Goal: Task Accomplishment & Management: Manage account settings

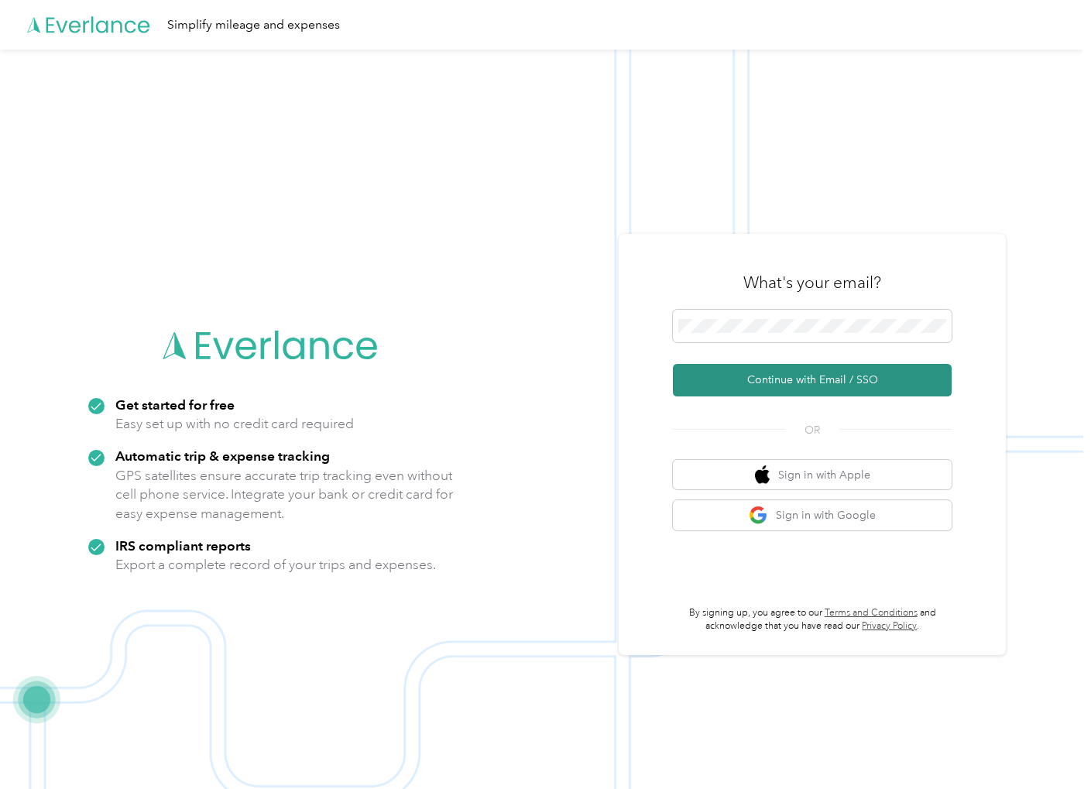
click at [716, 390] on button "Continue with Email / SSO" at bounding box center [812, 380] width 279 height 33
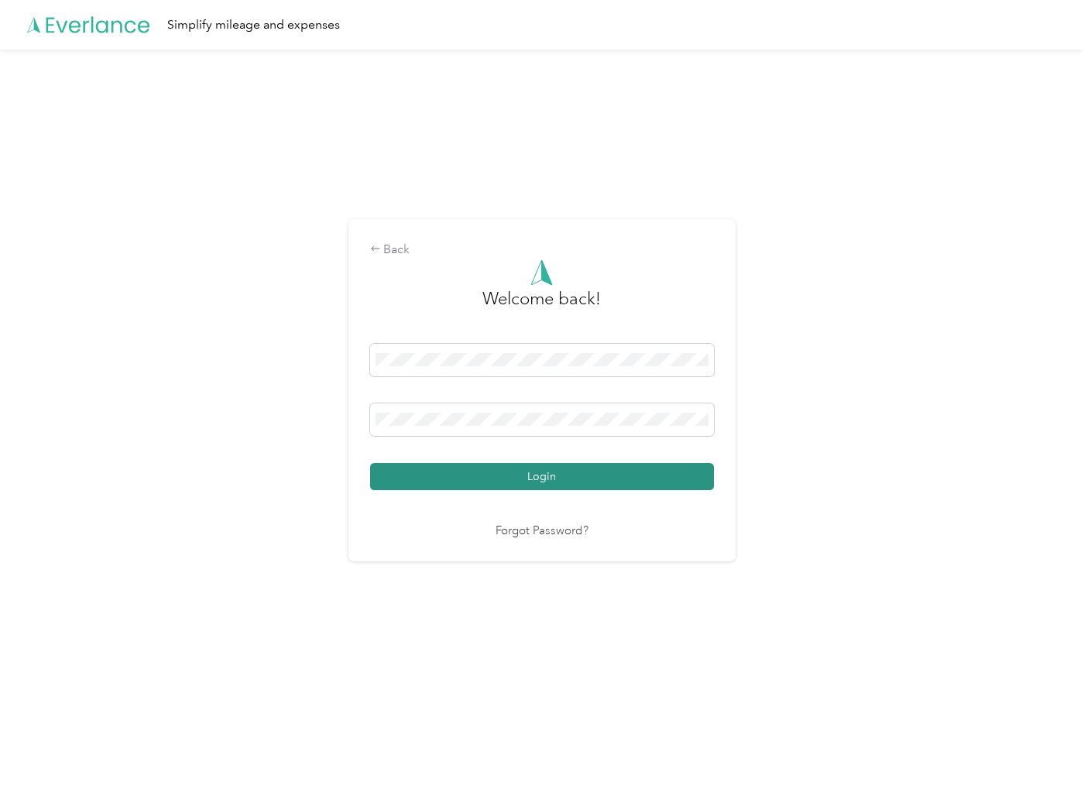
click at [447, 478] on button "Login" at bounding box center [542, 476] width 344 height 27
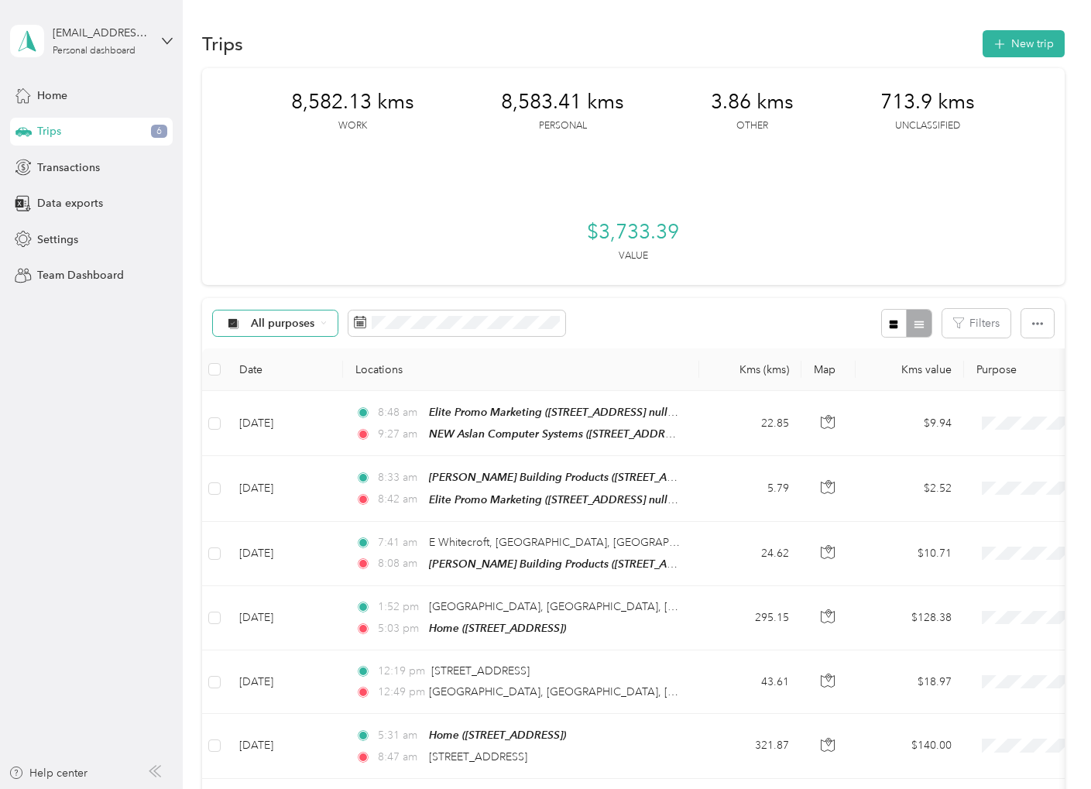
click at [328, 325] on div "All purposes" at bounding box center [275, 324] width 125 height 26
click at [279, 380] on span "Unclassified" at bounding box center [289, 378] width 75 height 16
drag, startPoint x: 891, startPoint y: 314, endPoint x: 887, endPoint y: 327, distance: 13.7
click at [892, 314] on button "button" at bounding box center [894, 323] width 26 height 29
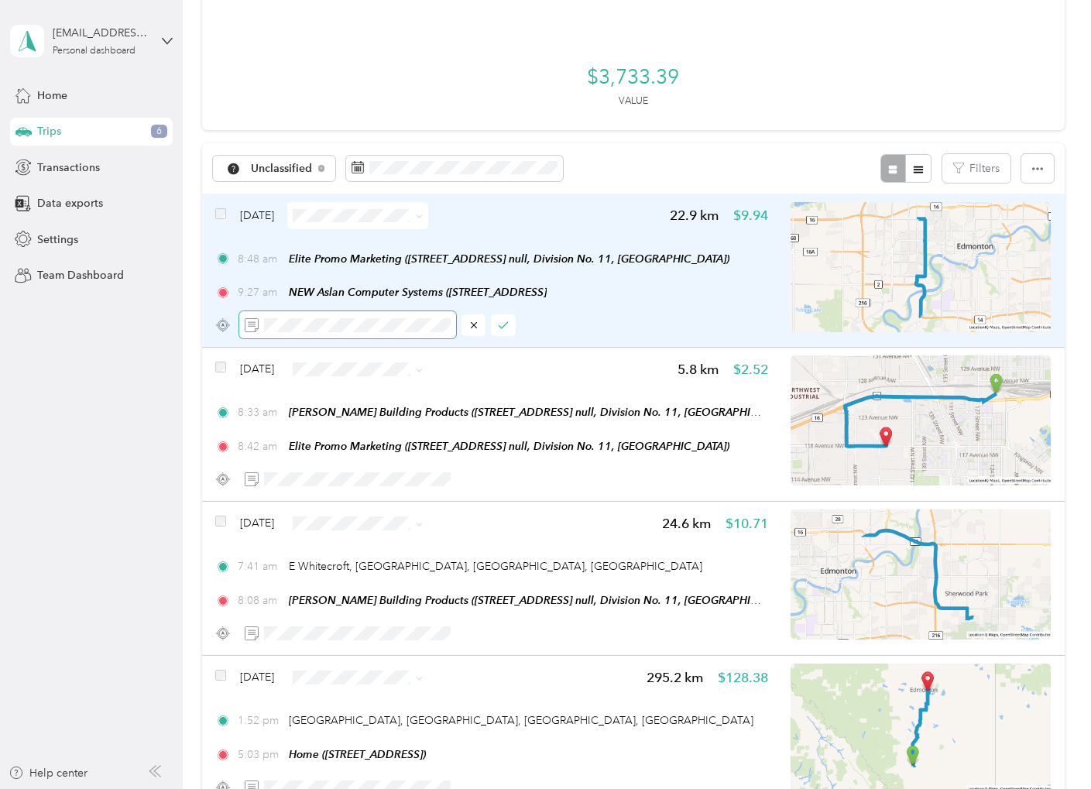
scroll to position [0, 205]
click at [500, 323] on icon "button" at bounding box center [503, 325] width 11 height 11
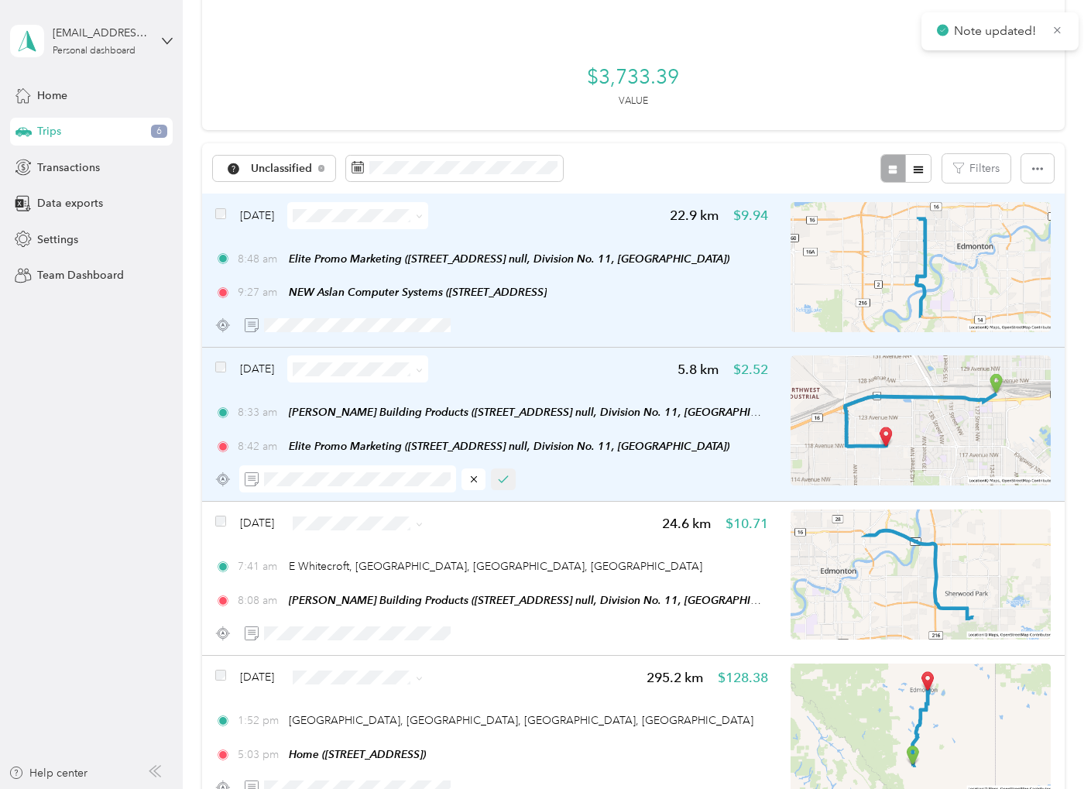
scroll to position [0, 0]
click at [509, 479] on icon "button" at bounding box center [503, 479] width 11 height 11
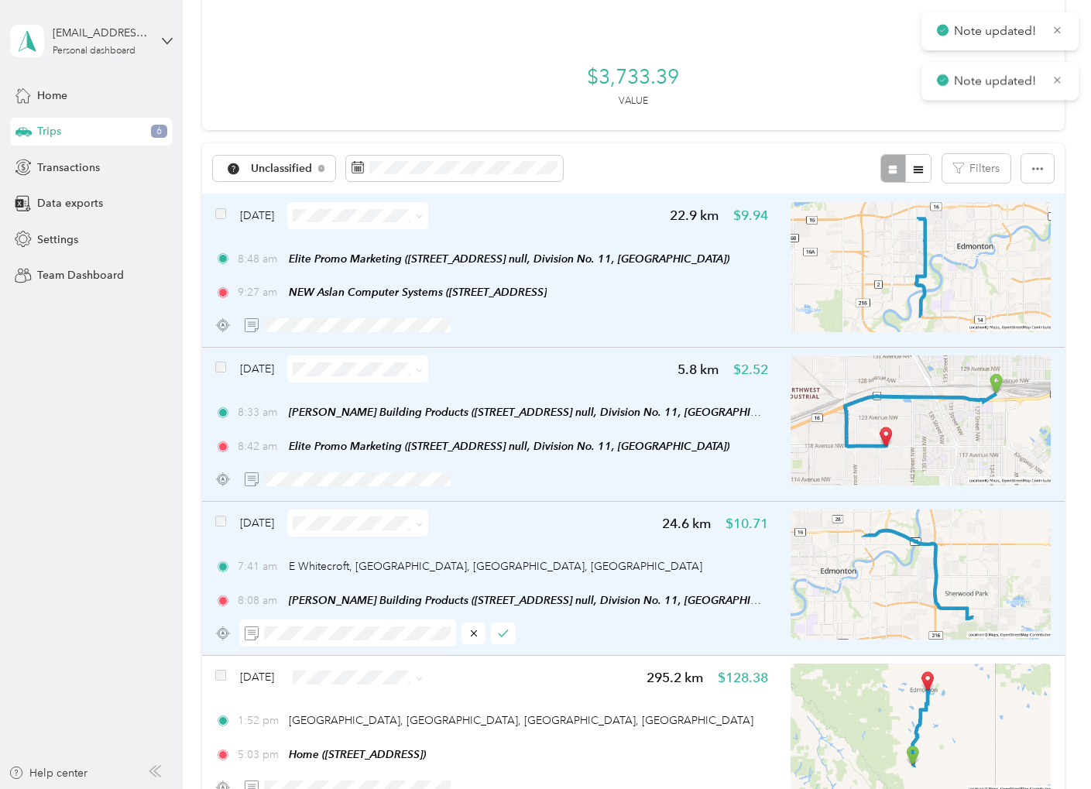
click at [488, 638] on div at bounding box center [377, 633] width 277 height 27
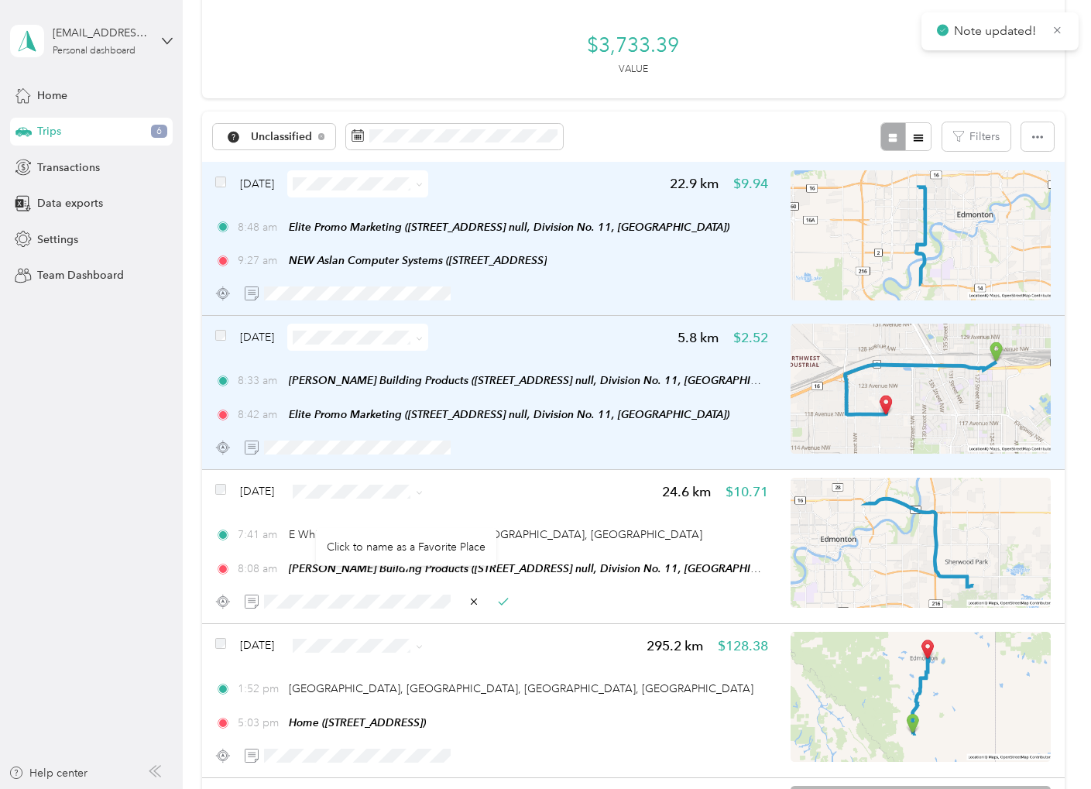
scroll to position [155, 0]
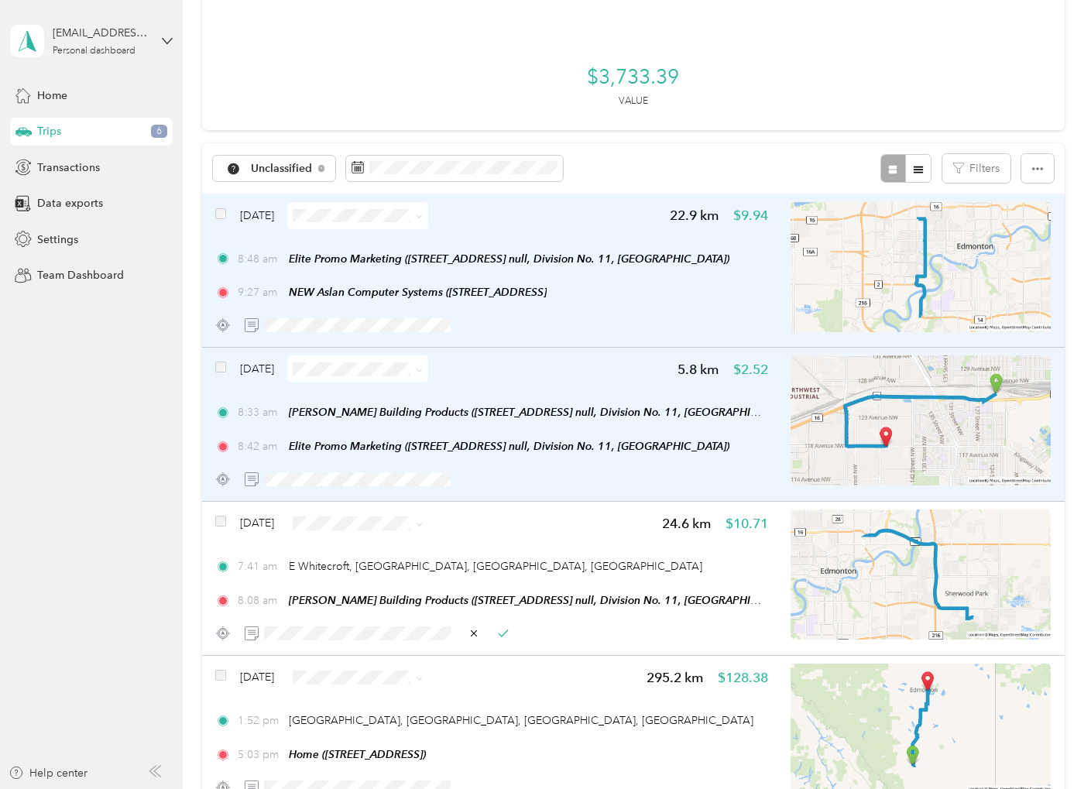
click at [335, 222] on span at bounding box center [357, 215] width 141 height 27
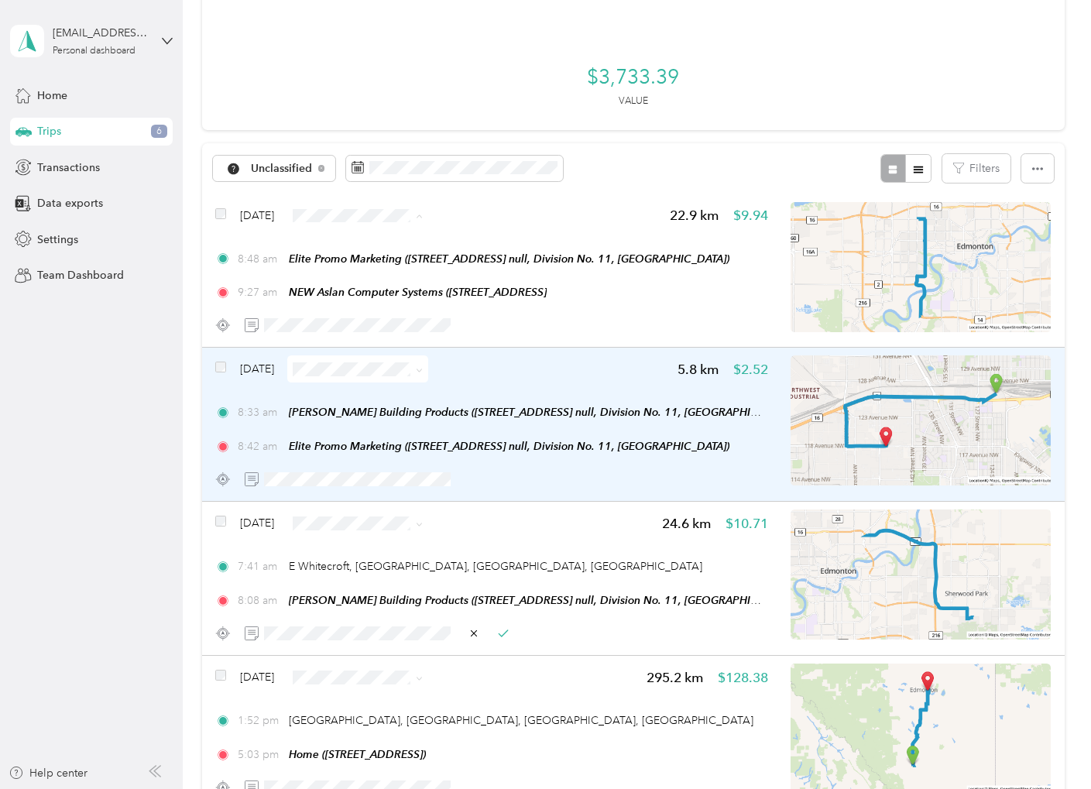
click at [362, 234] on li "Work" at bounding box center [382, 244] width 141 height 27
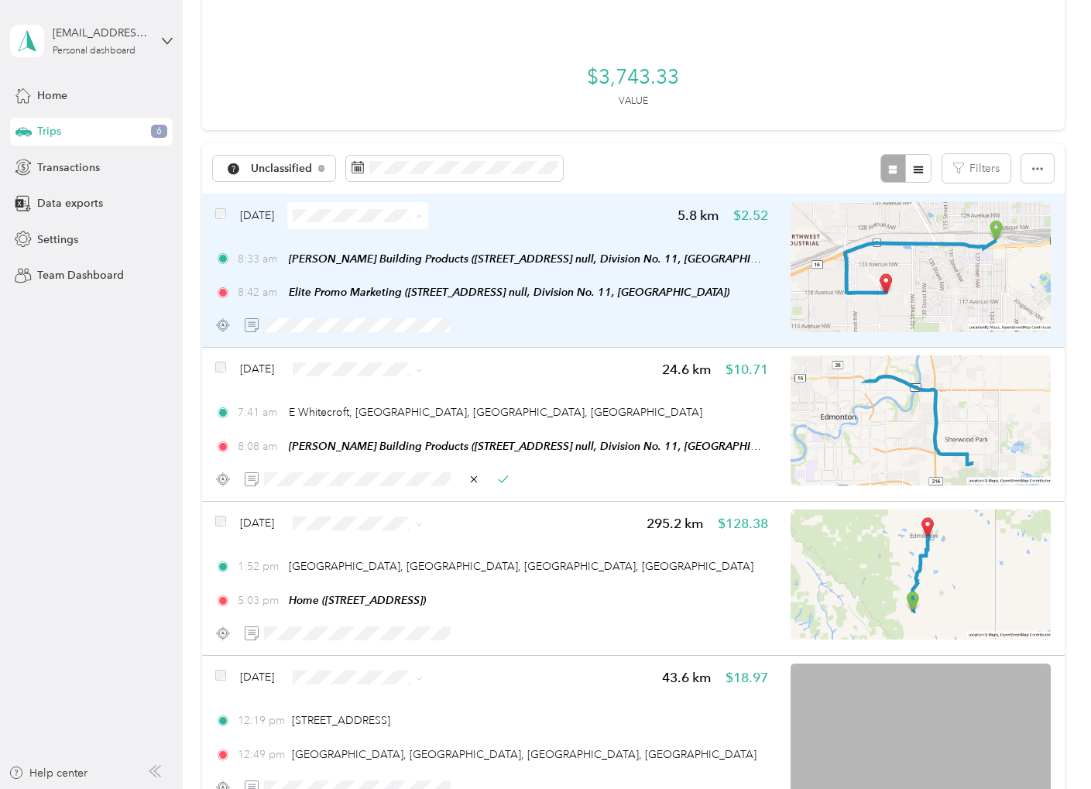
click at [355, 244] on span "Work" at bounding box center [396, 244] width 92 height 16
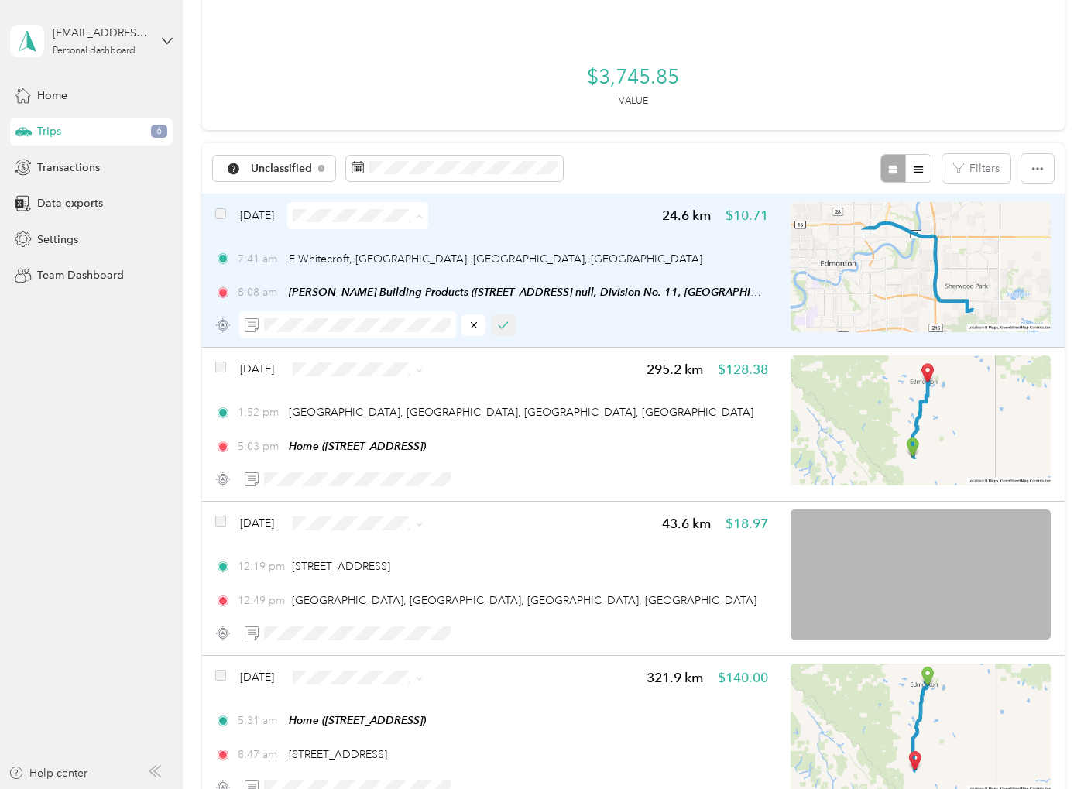
click at [505, 329] on icon "button" at bounding box center [503, 325] width 11 height 11
click at [327, 212] on div "Click to name as a Favorite Place" at bounding box center [413, 226] width 180 height 38
click at [314, 218] on span at bounding box center [357, 215] width 141 height 27
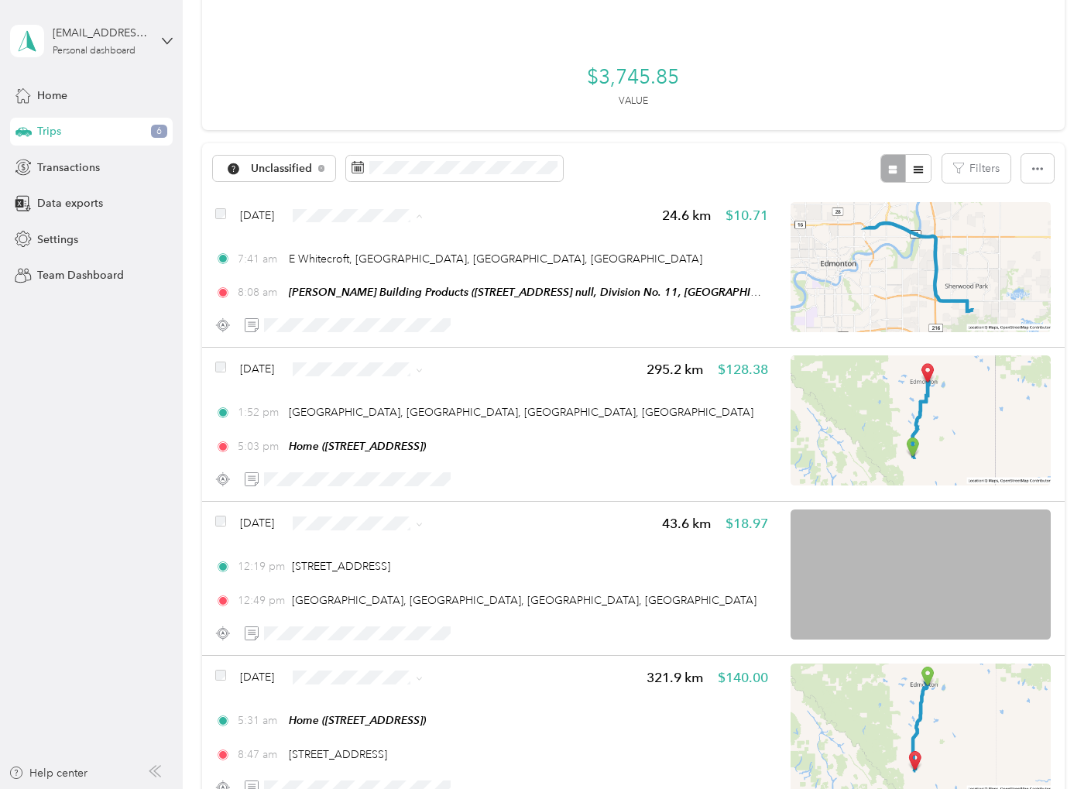
click at [349, 238] on span "Work" at bounding box center [382, 244] width 119 height 16
click at [293, 171] on span "Unclassified" at bounding box center [282, 168] width 62 height 11
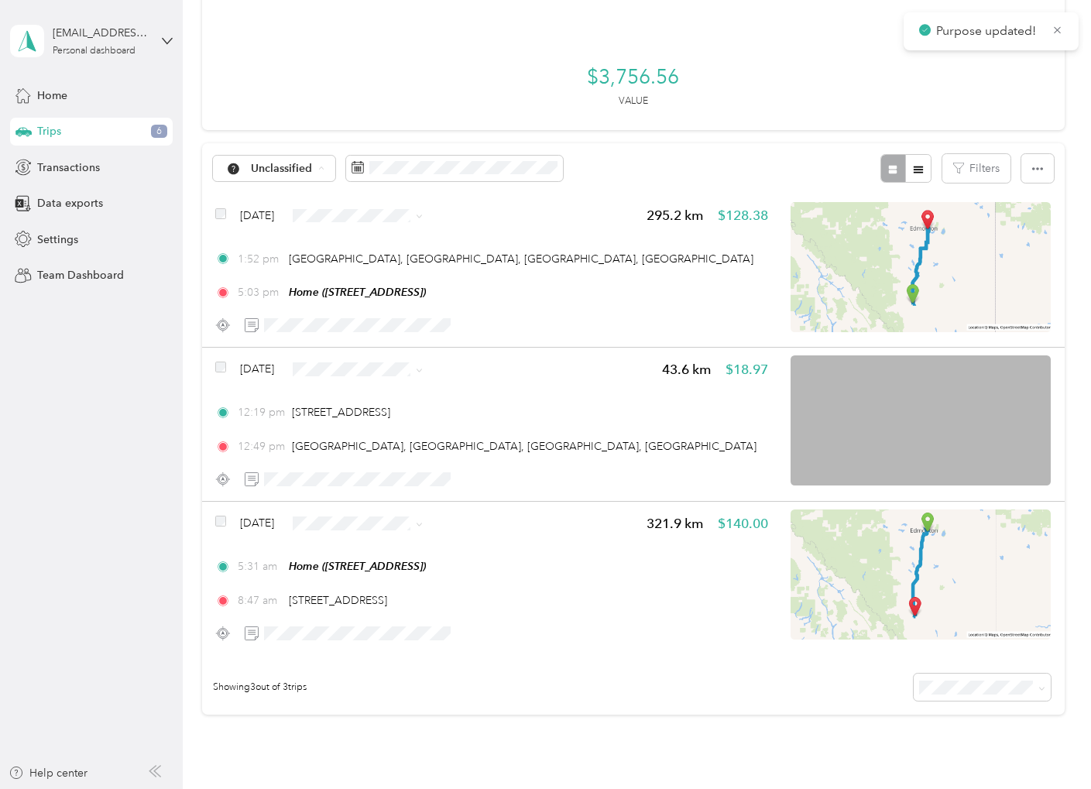
click at [279, 242] on li "Work" at bounding box center [277, 250] width 129 height 27
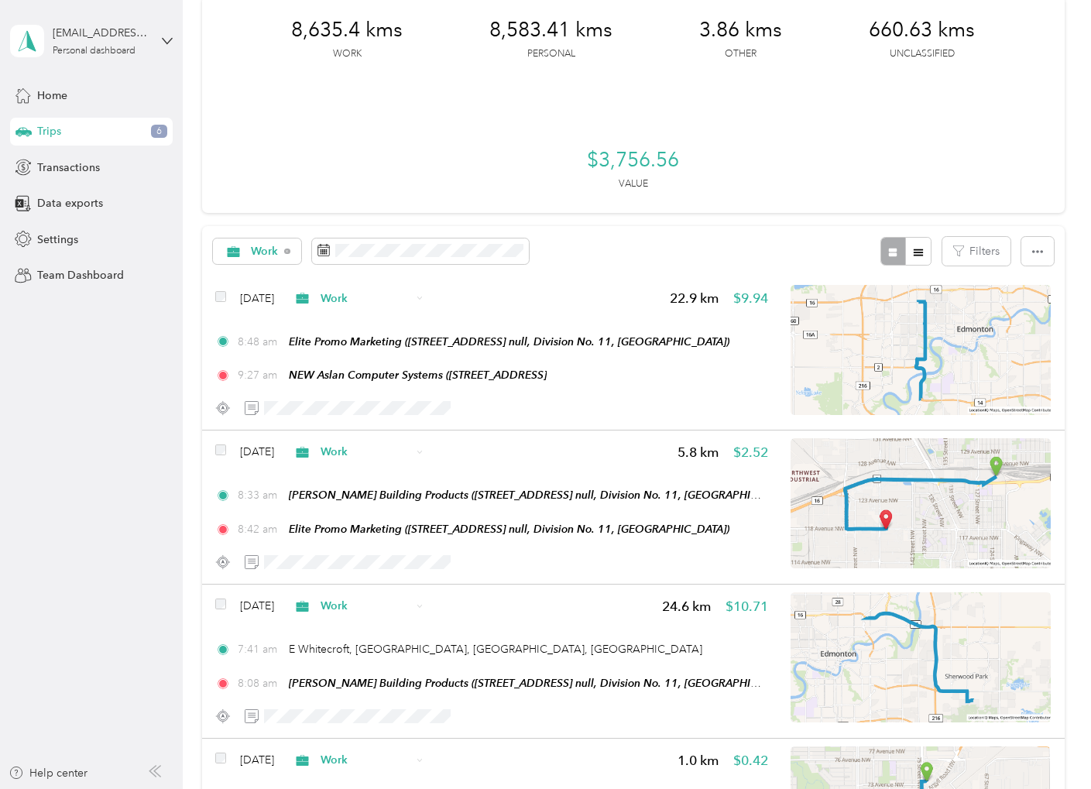
scroll to position [77, 0]
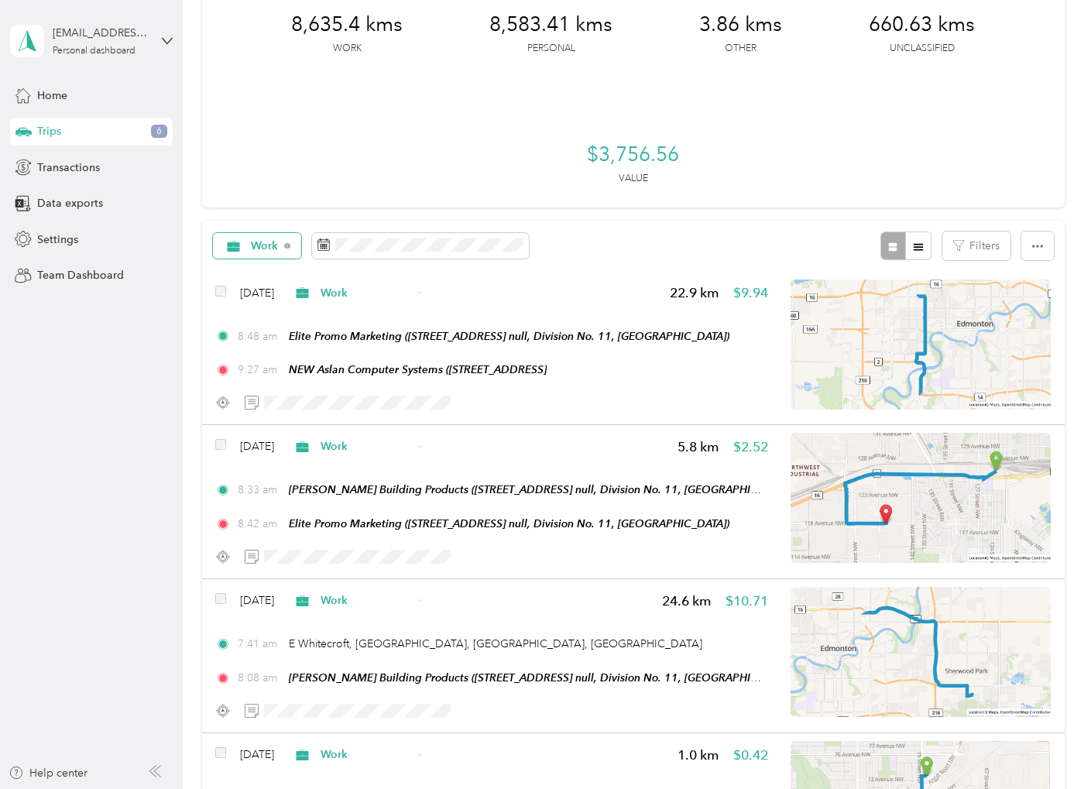
click at [278, 249] on span "Work" at bounding box center [265, 246] width 28 height 11
click at [275, 297] on span "Unclassified" at bounding box center [284, 297] width 64 height 16
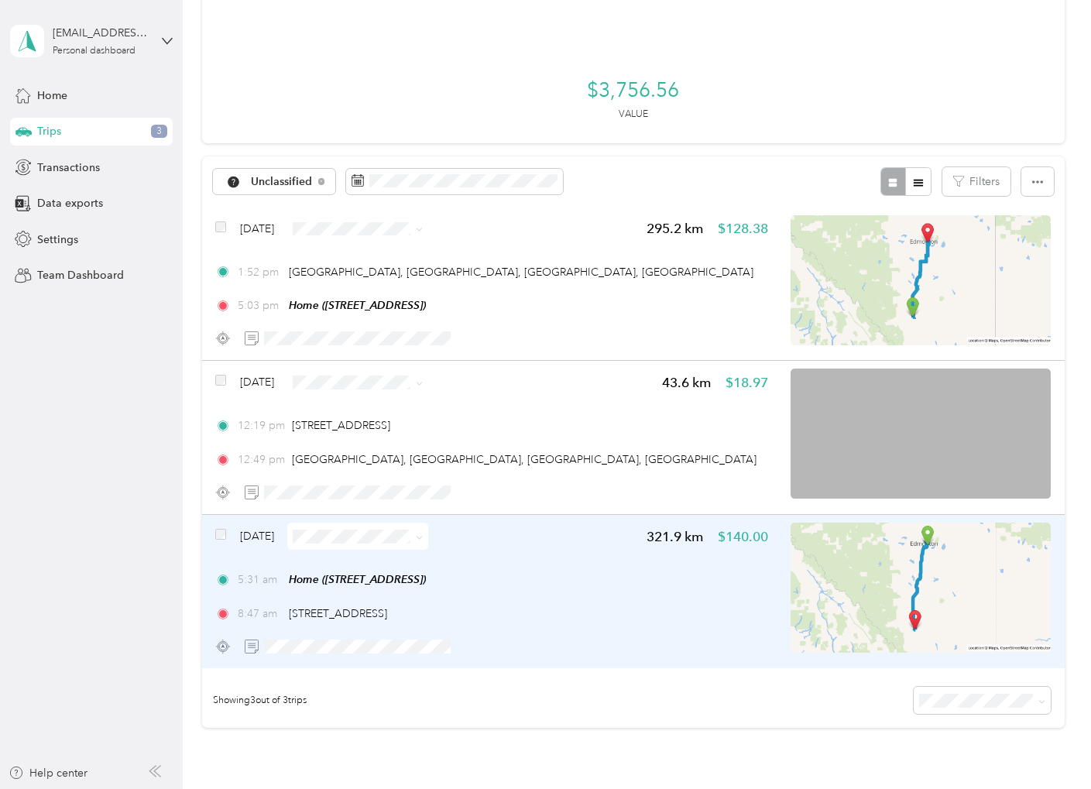
scroll to position [139, 0]
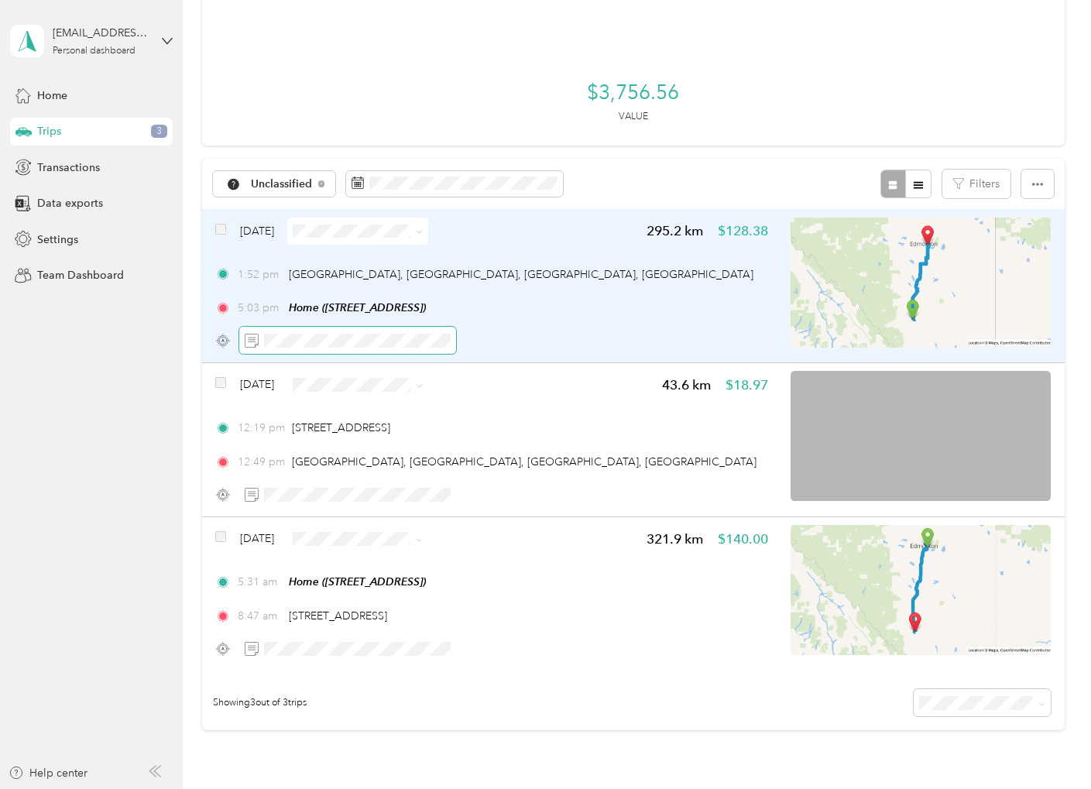
click at [368, 350] on span at bounding box center [347, 340] width 217 height 27
click at [368, 349] on span at bounding box center [347, 340] width 217 height 27
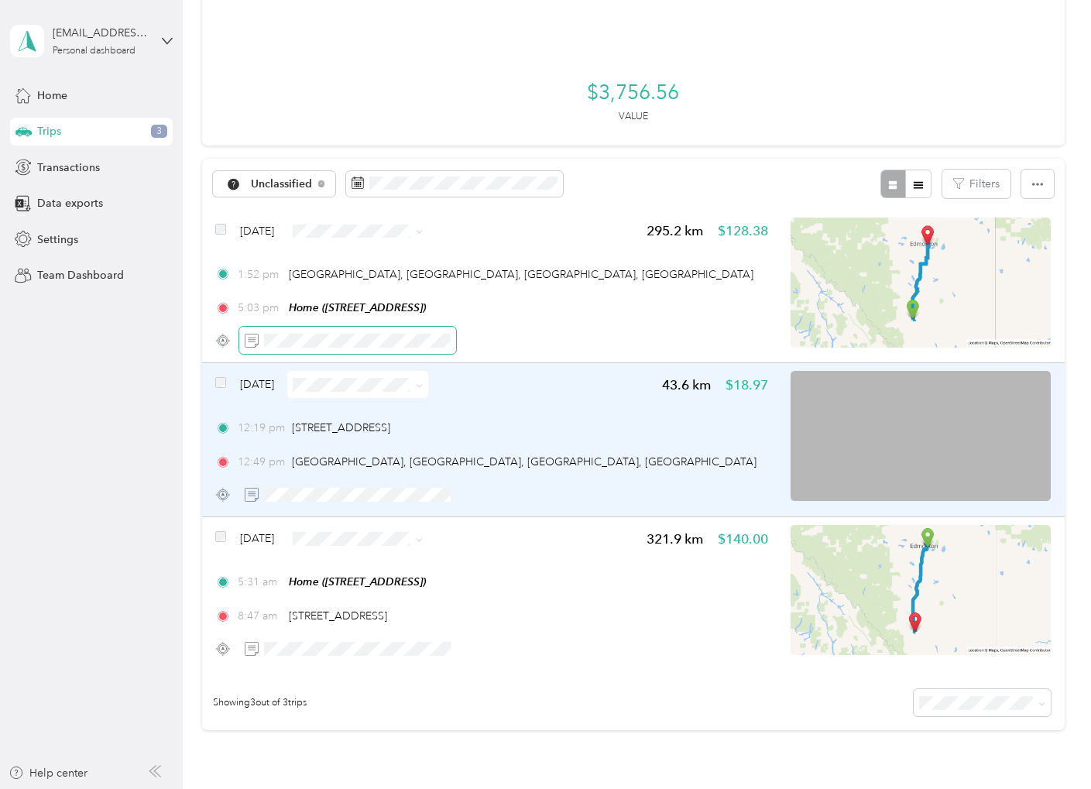
scroll to position [0, 129]
click at [352, 485] on span at bounding box center [347, 494] width 217 height 27
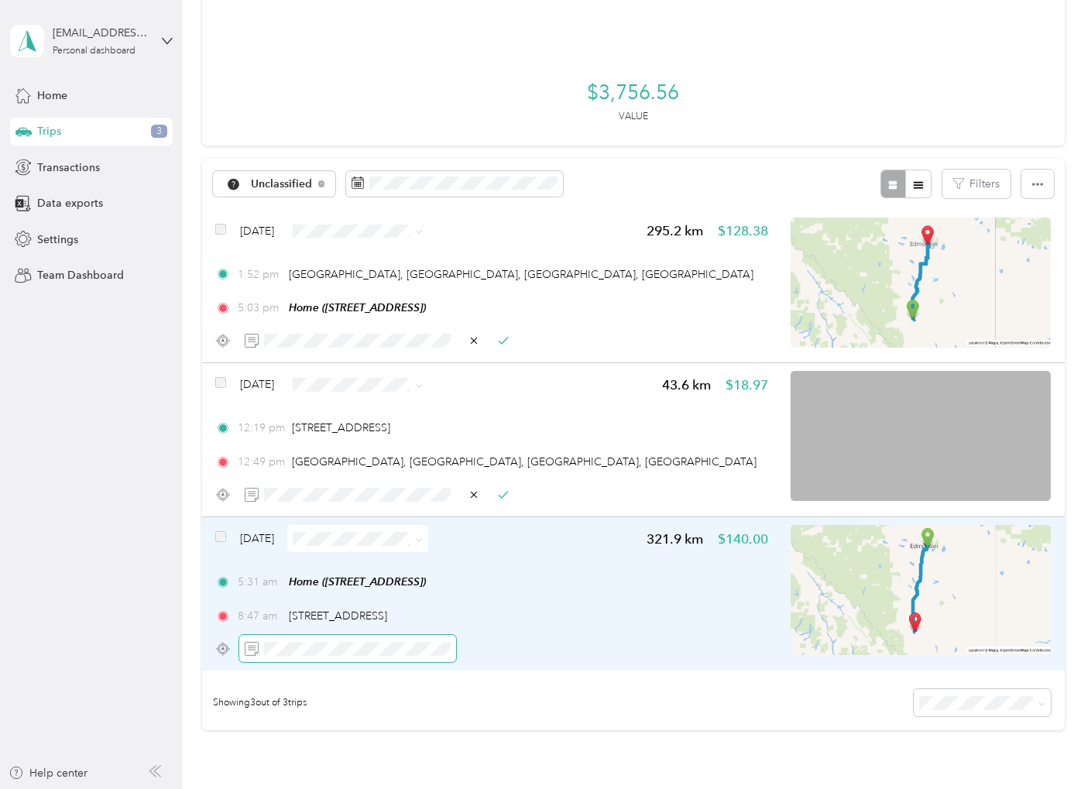
click at [328, 637] on span at bounding box center [347, 648] width 217 height 27
click at [504, 648] on icon "button" at bounding box center [503, 649] width 11 height 11
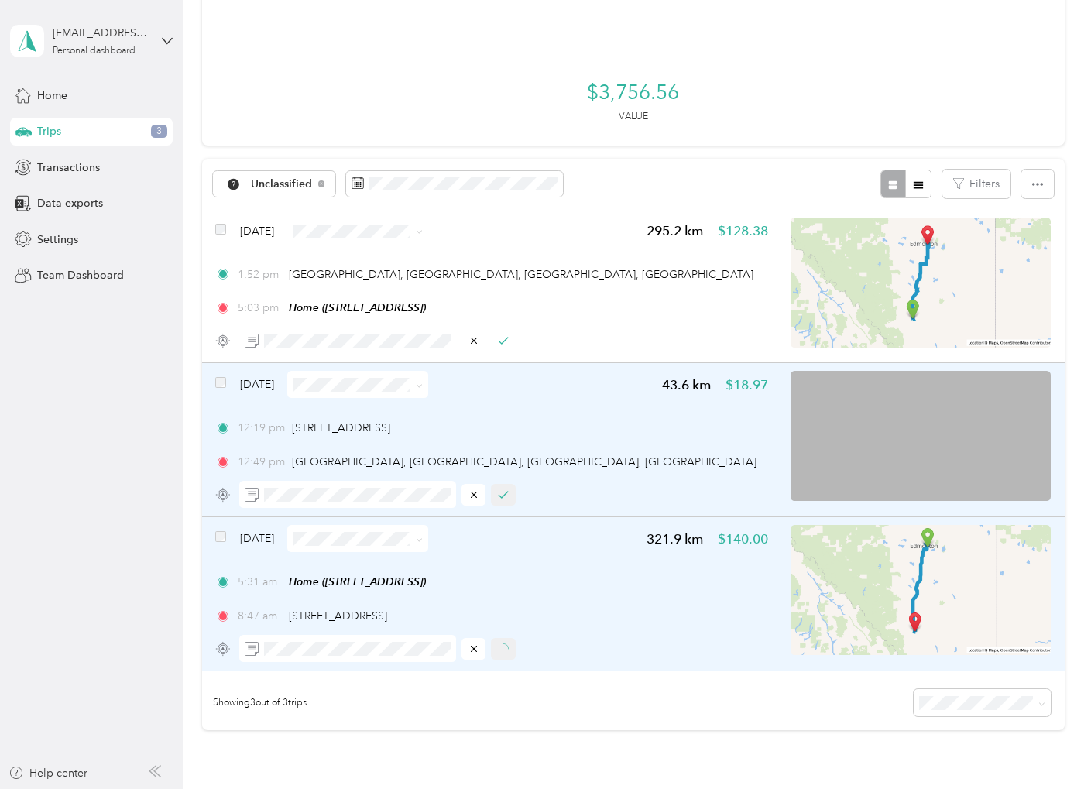
click at [507, 490] on icon "button" at bounding box center [503, 495] width 11 height 11
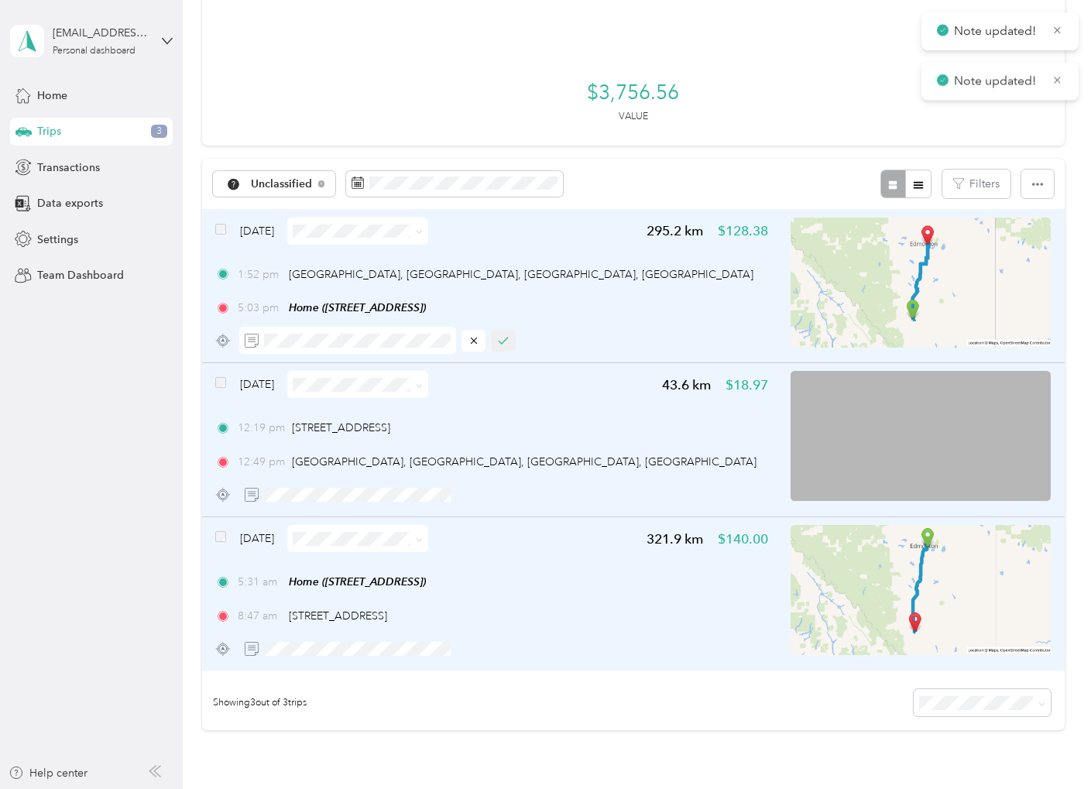
click at [504, 337] on icon "button" at bounding box center [503, 340] width 11 height 11
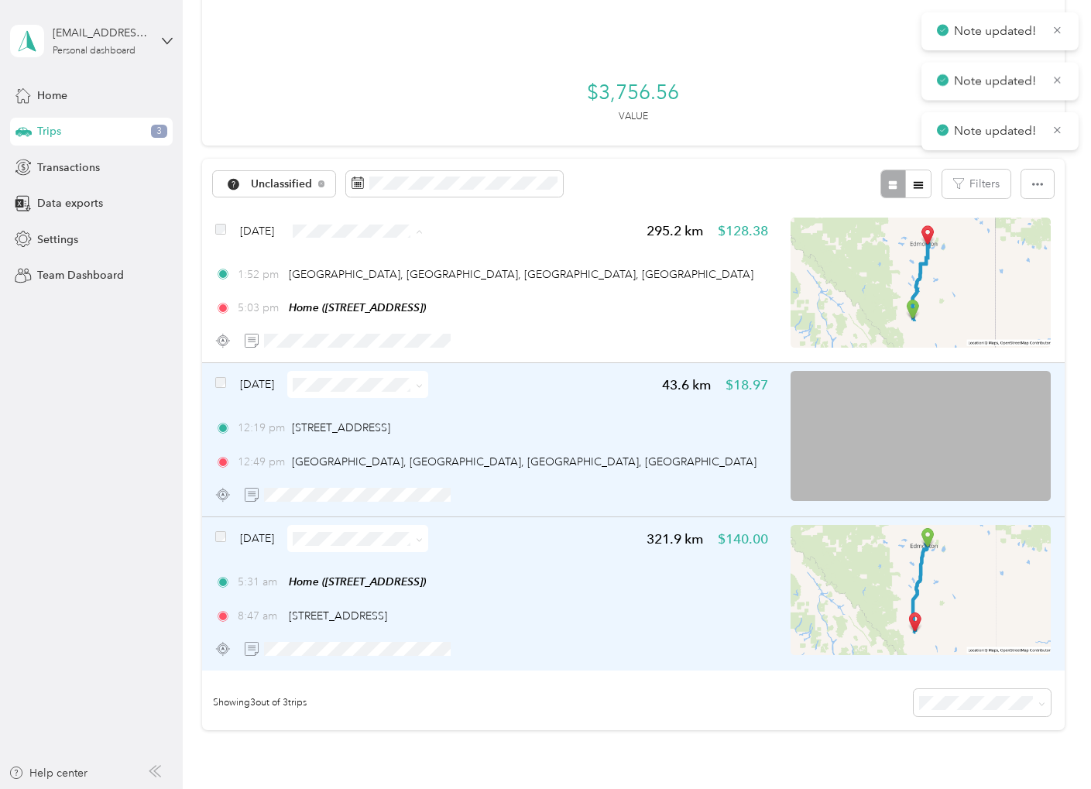
click at [332, 265] on li "Work" at bounding box center [382, 259] width 141 height 27
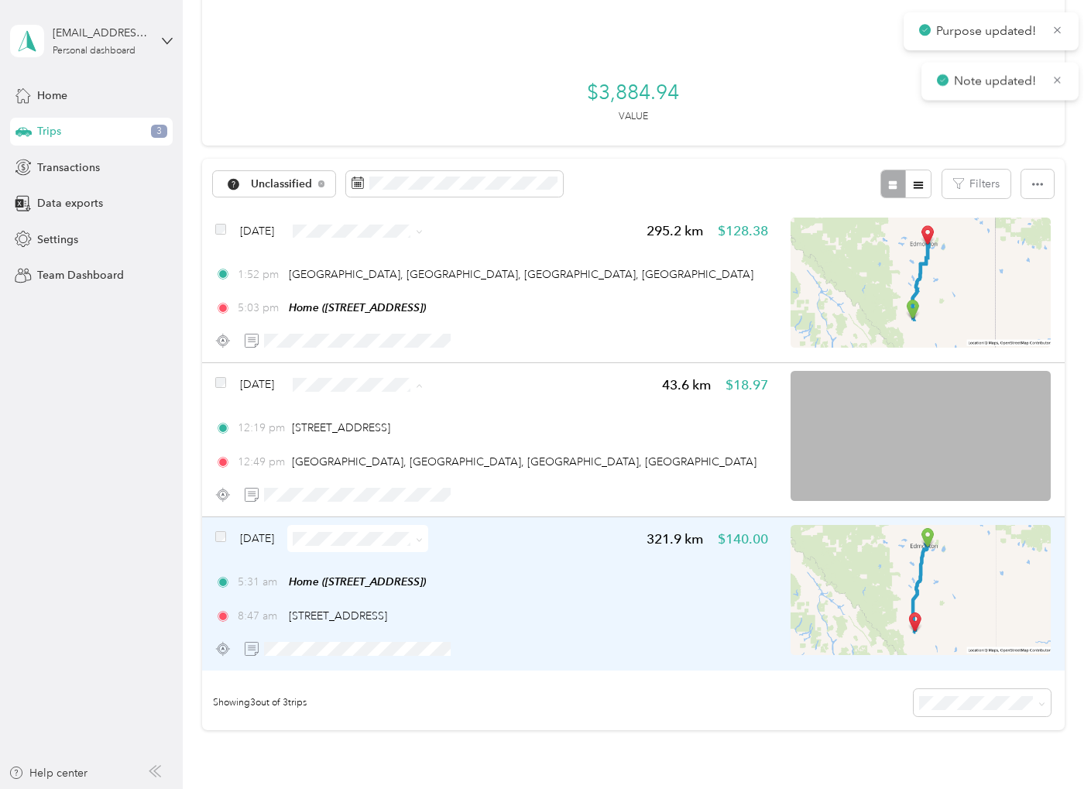
drag, startPoint x: 316, startPoint y: 380, endPoint x: 342, endPoint y: 414, distance: 42.5
click at [342, 414] on span "Work" at bounding box center [382, 413] width 119 height 16
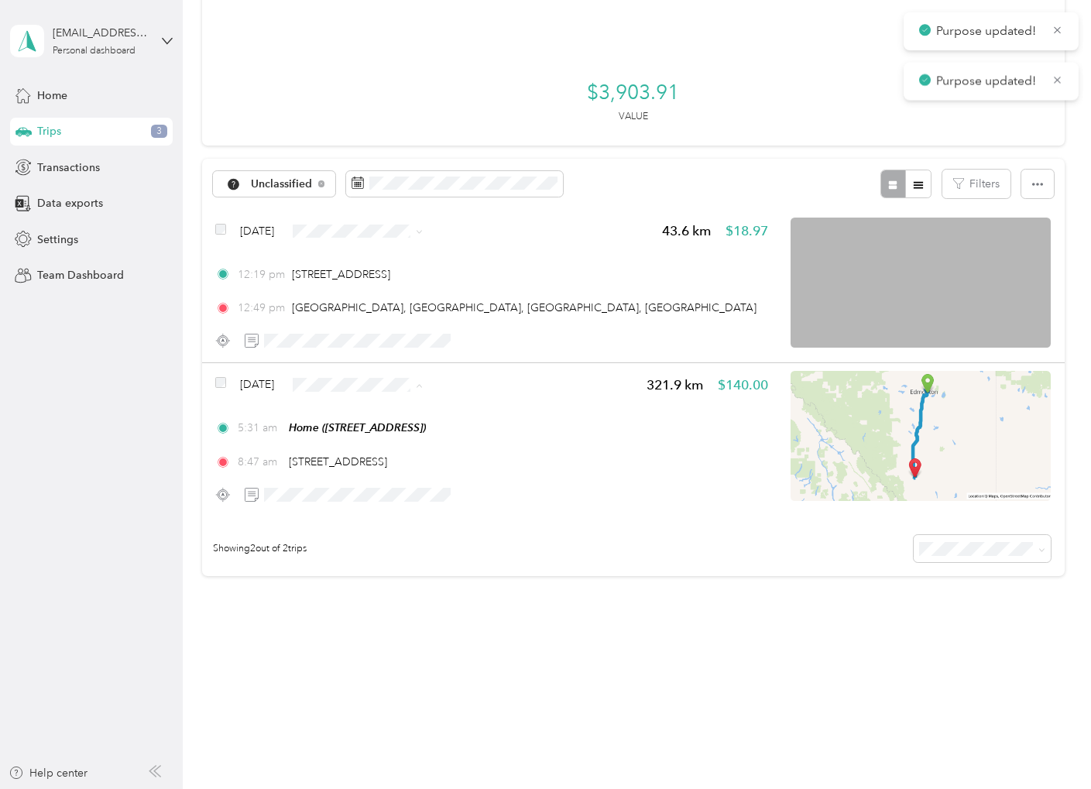
click at [361, 415] on span "Work" at bounding box center [396, 413] width 92 height 16
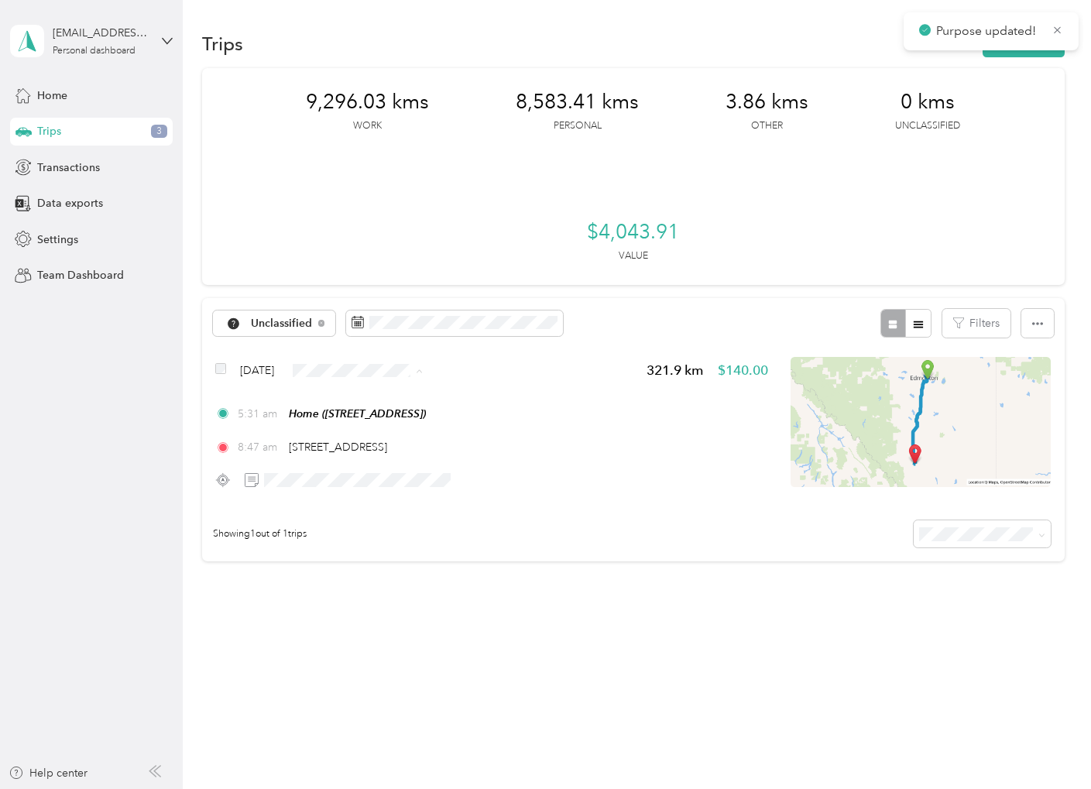
click at [352, 394] on span "Work" at bounding box center [396, 399] width 92 height 16
